Goal: Task Accomplishment & Management: Manage account settings

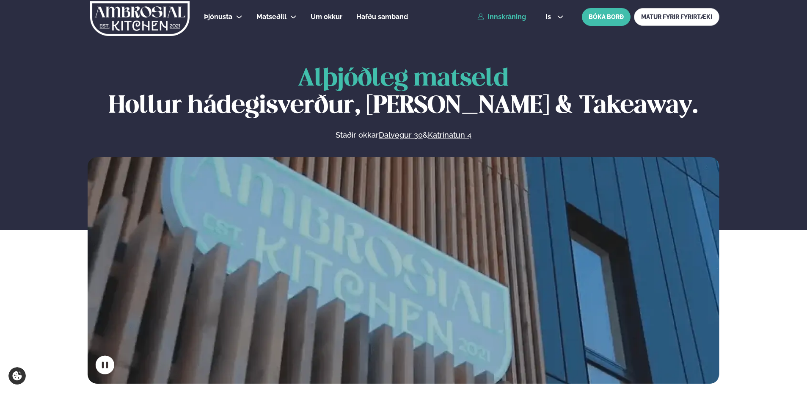
click at [507, 18] on link "Innskráning" at bounding box center [501, 17] width 49 height 8
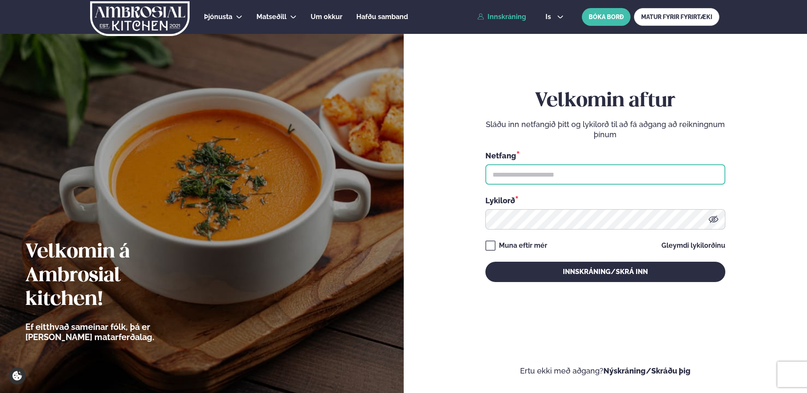
type input "**********"
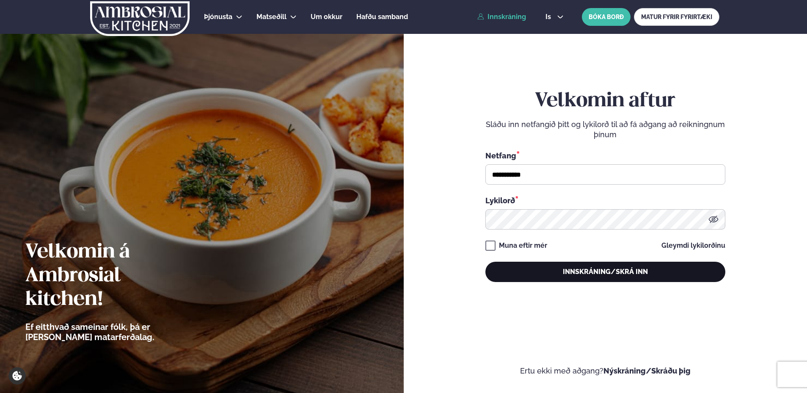
click at [598, 270] on button "Innskráning/Skrá inn" at bounding box center [605, 271] width 240 height 20
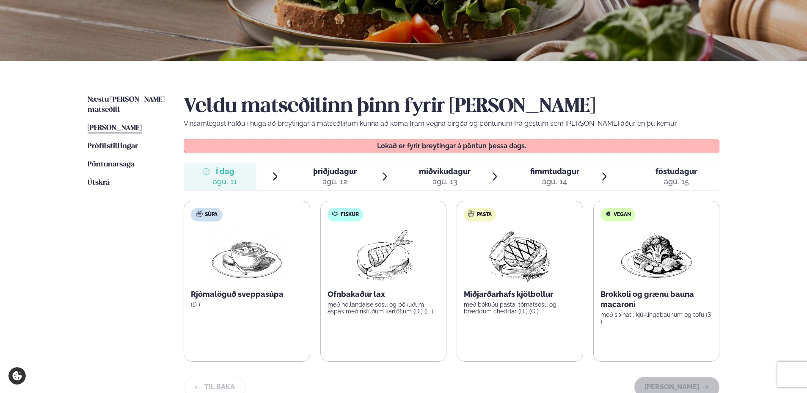
scroll to position [127, 0]
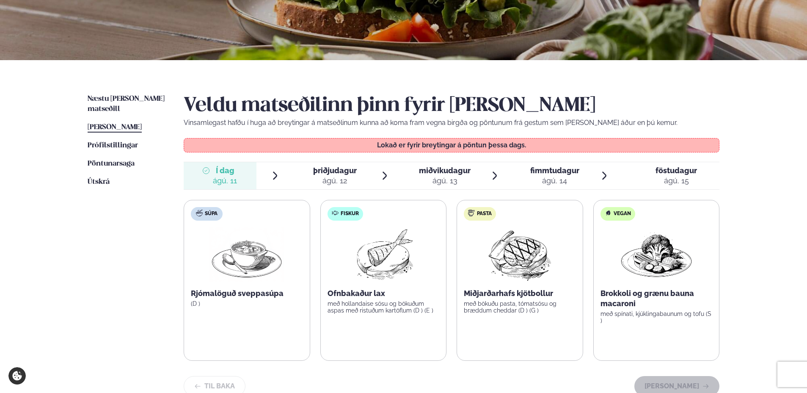
click at [342, 332] on label "Fiskur Ofnbakaður lax með hollandaise sósu og bökuðum aspas með ristuðum kartöf…" at bounding box center [383, 280] width 126 height 161
click at [360, 291] on p "Ofnbakaður lax" at bounding box center [383, 293] width 112 height 10
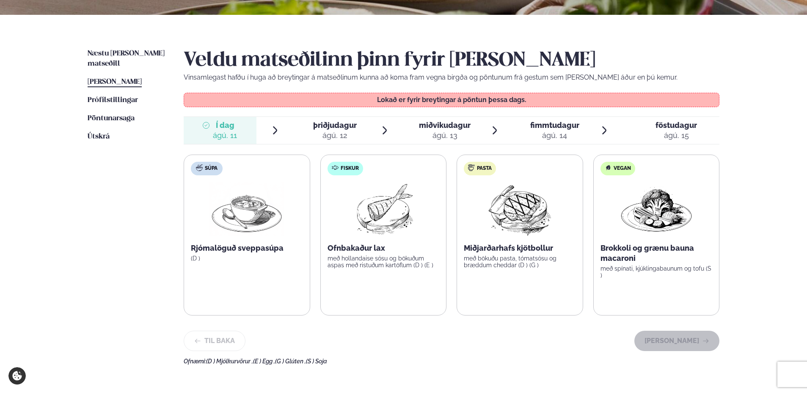
scroll to position [169, 0]
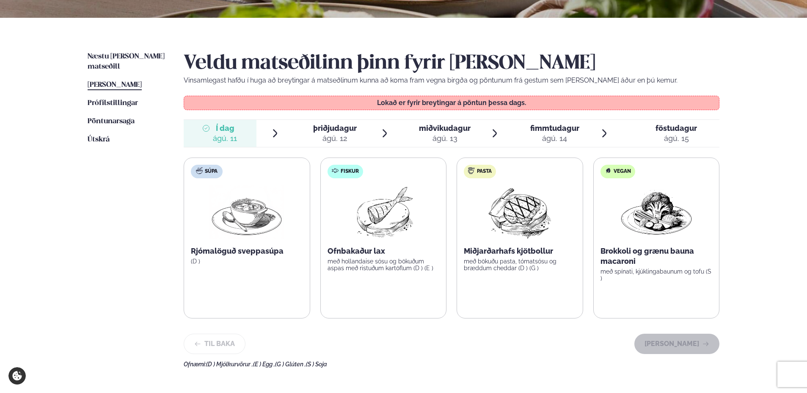
click at [228, 131] on span "Í dag" at bounding box center [225, 128] width 24 height 10
click at [387, 272] on label "Fiskur Ofnbakaður lax með hollandaise sósu og bökuðum aspas með ristuðum kartöf…" at bounding box center [383, 237] width 126 height 161
